Goal: Transaction & Acquisition: Book appointment/travel/reservation

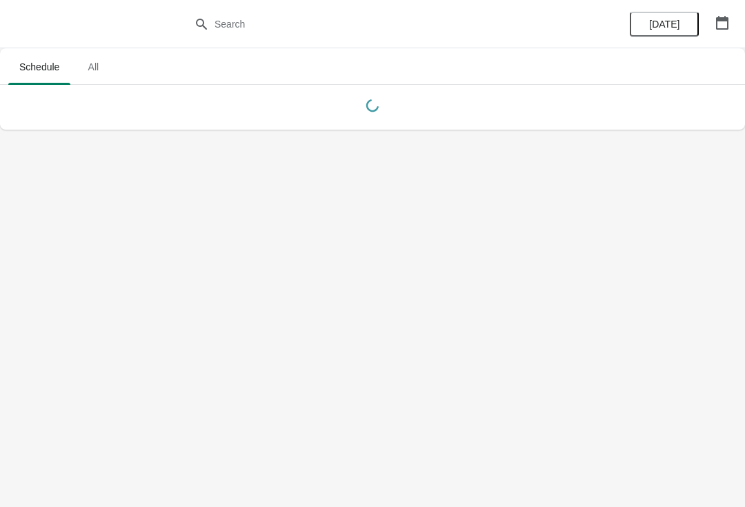
click at [733, 28] on button "button" at bounding box center [722, 22] width 25 height 25
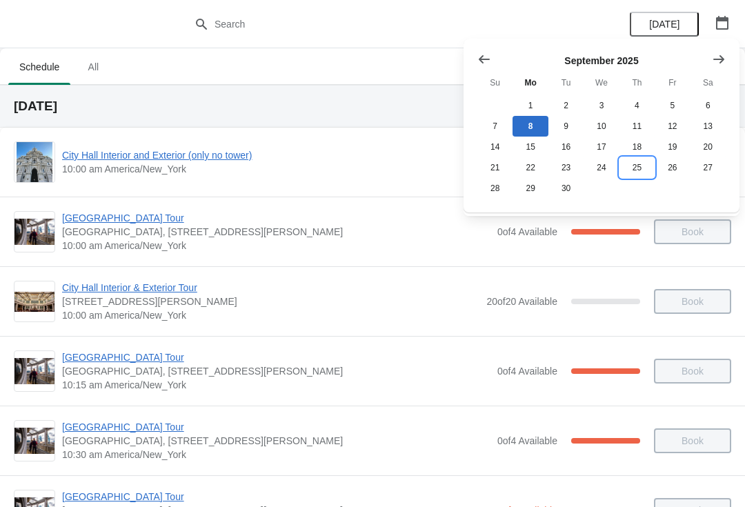
click at [638, 177] on button "25" at bounding box center [636, 167] width 35 height 21
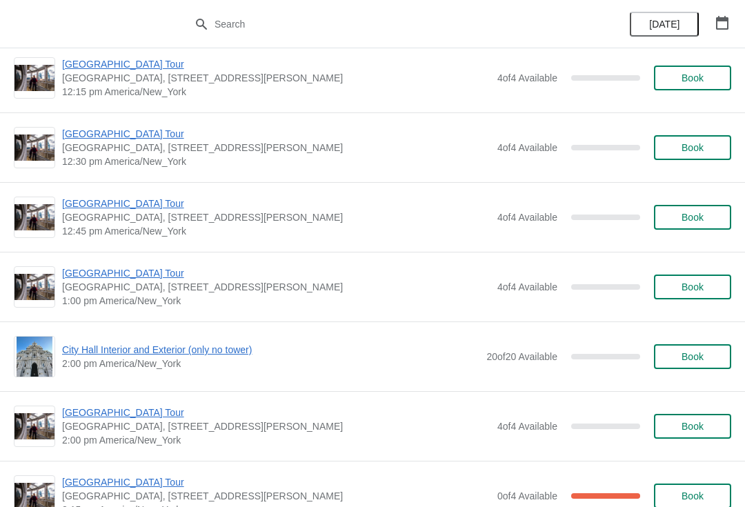
scroll to position [857, 0]
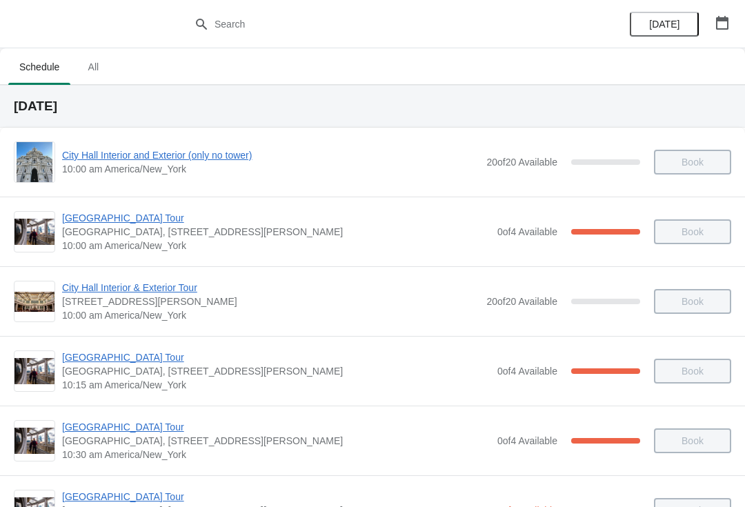
click at [722, 28] on icon "button" at bounding box center [722, 23] width 12 height 14
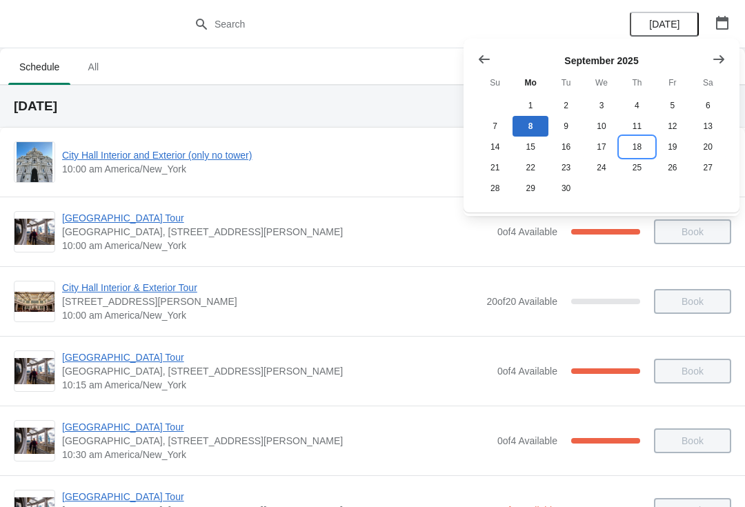
click at [633, 153] on button "18" at bounding box center [636, 147] width 35 height 21
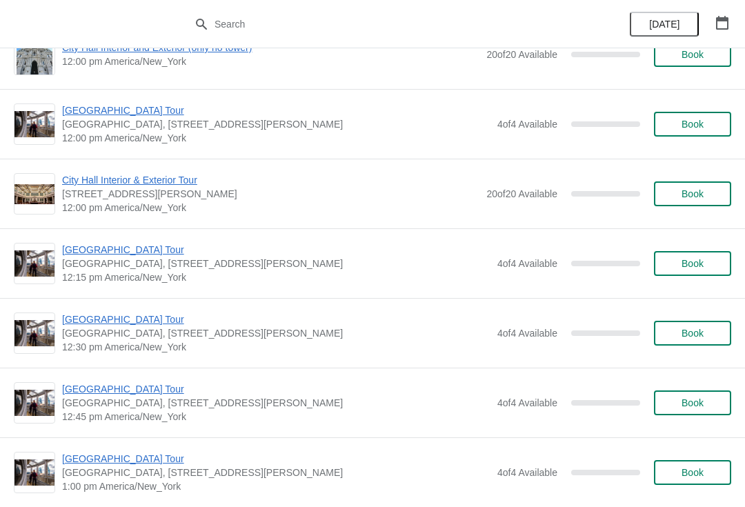
scroll to position [664, 0]
click at [117, 182] on span "City Hall Interior & Exterior Tour" at bounding box center [270, 181] width 417 height 14
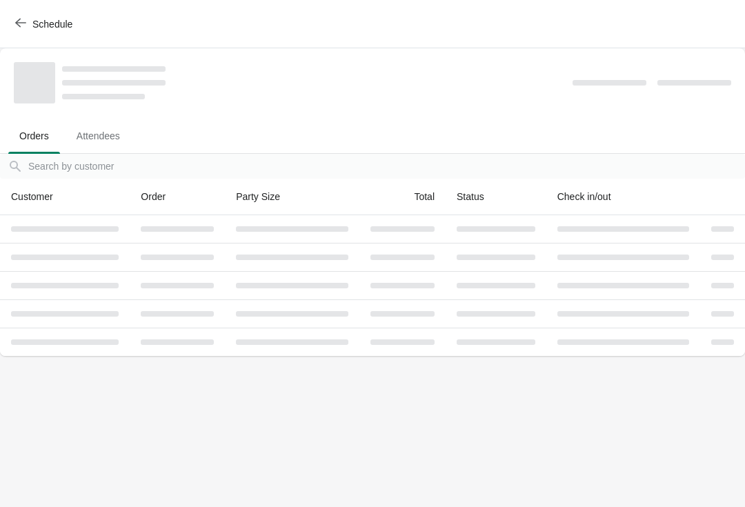
scroll to position [0, 0]
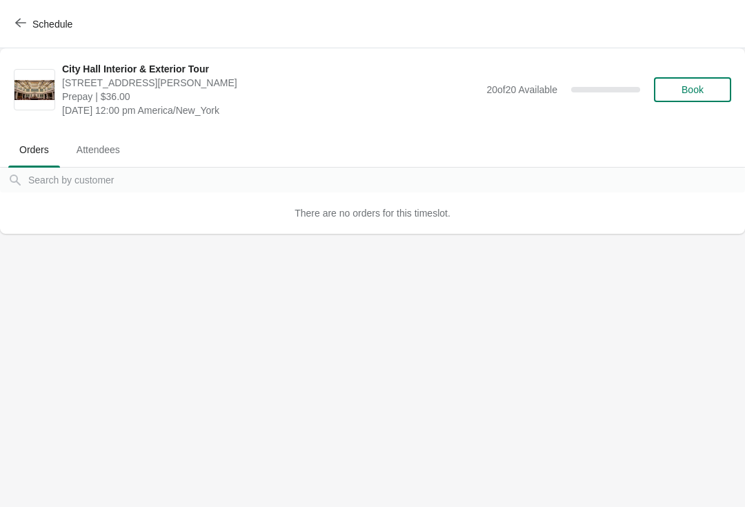
click at [699, 89] on span "Book" at bounding box center [692, 89] width 22 height 11
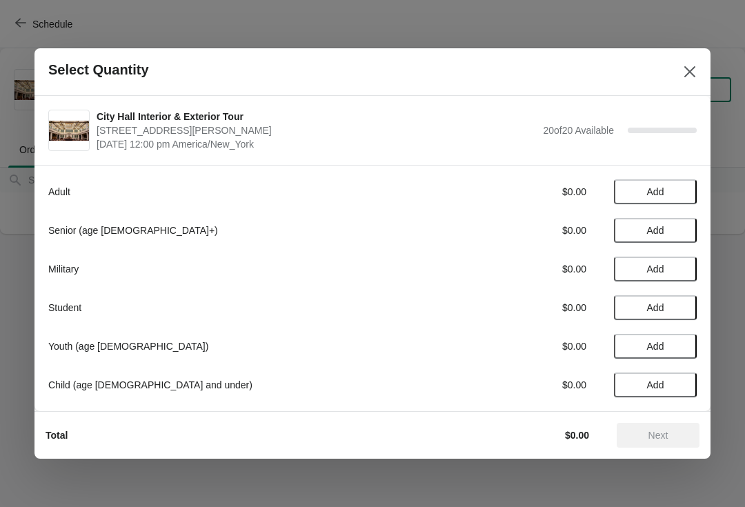
click at [647, 235] on span "Add" at bounding box center [655, 230] width 17 height 11
click at [685, 228] on icon at bounding box center [679, 230] width 14 height 14
click at [661, 438] on span "Next" at bounding box center [658, 435] width 20 height 11
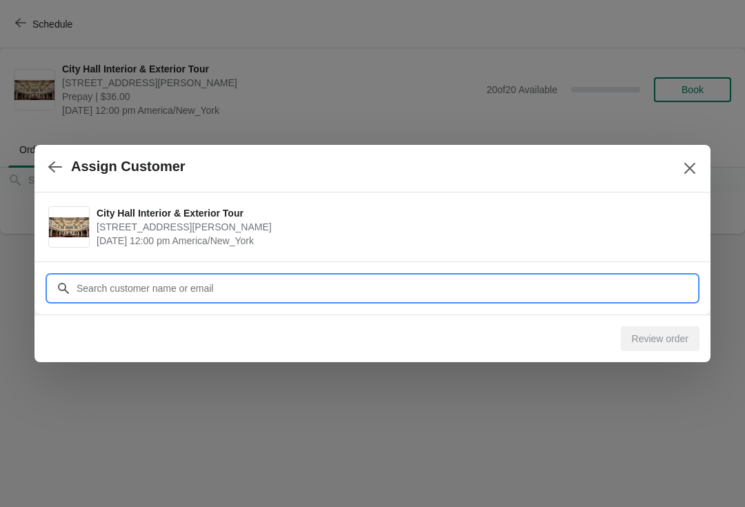
click at [219, 292] on input "Customer" at bounding box center [386, 288] width 621 height 25
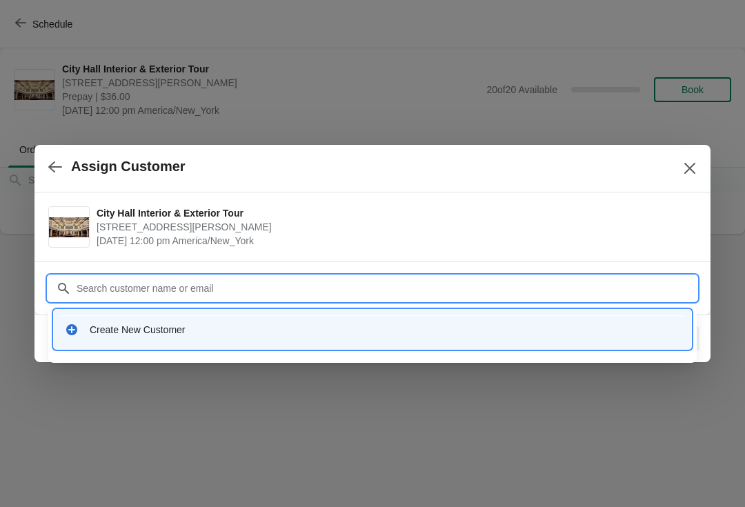
click at [192, 337] on div "Create New Customer" at bounding box center [372, 329] width 626 height 28
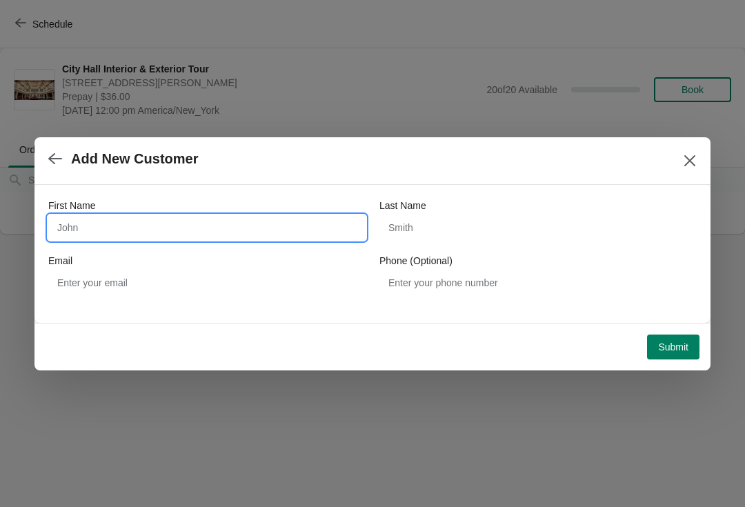
click at [163, 238] on input "First Name" at bounding box center [206, 227] width 317 height 25
type input "[PERSON_NAME]"
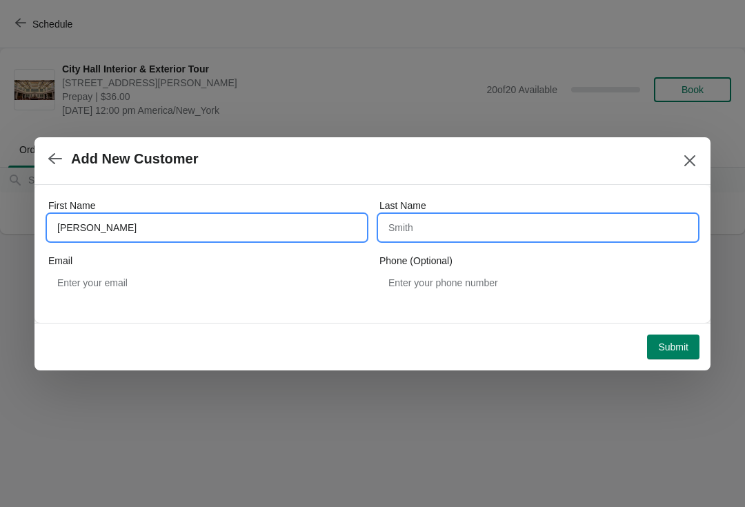
click at [427, 217] on input "Last Name" at bounding box center [537, 227] width 317 height 25
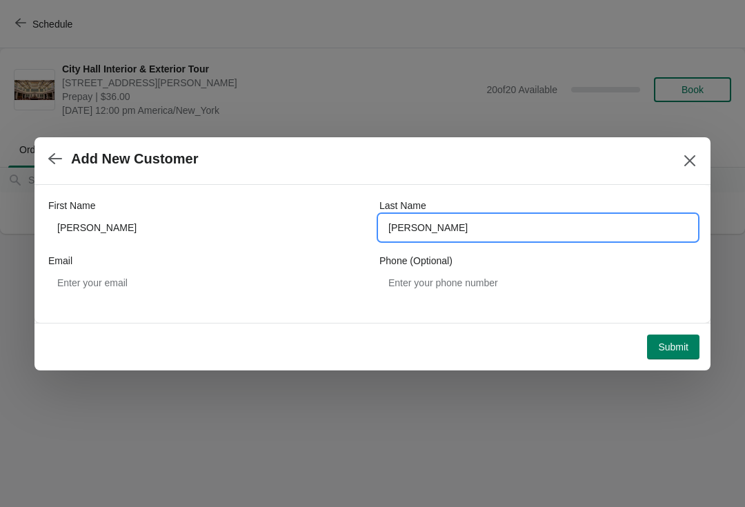
type input "[PERSON_NAME]"
click at [686, 344] on span "Submit" at bounding box center [673, 346] width 30 height 11
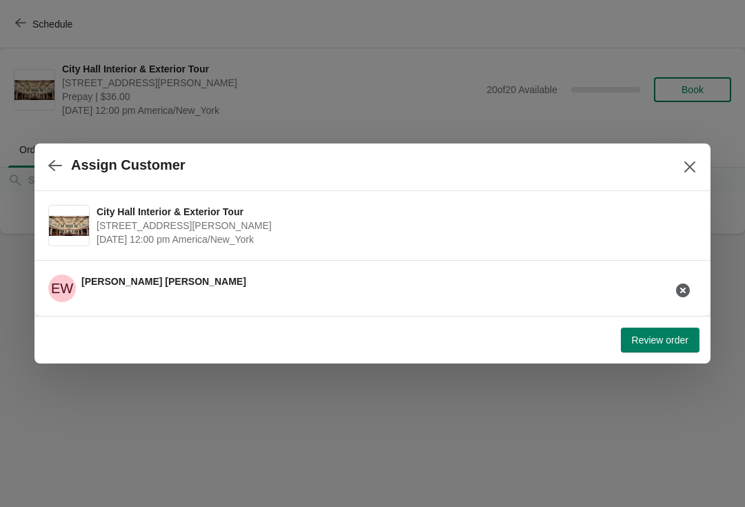
click at [657, 337] on span "Review order" at bounding box center [660, 339] width 57 height 11
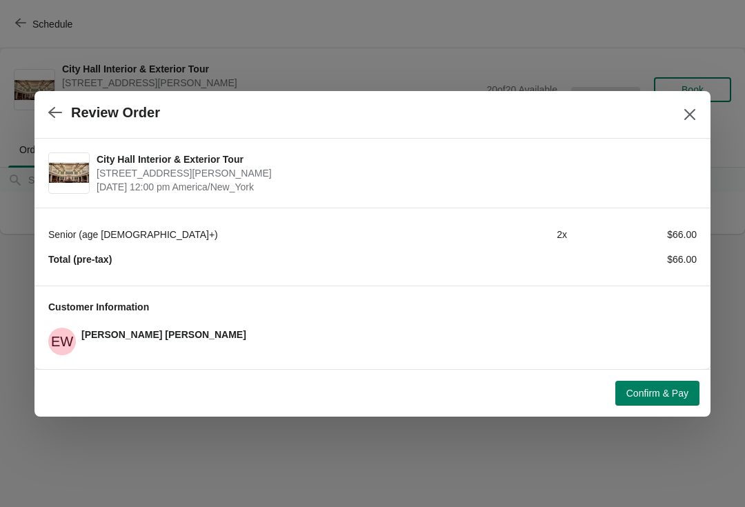
click at [656, 388] on span "Confirm & Pay" at bounding box center [657, 393] width 62 height 11
